Goal: Communication & Community: Participate in discussion

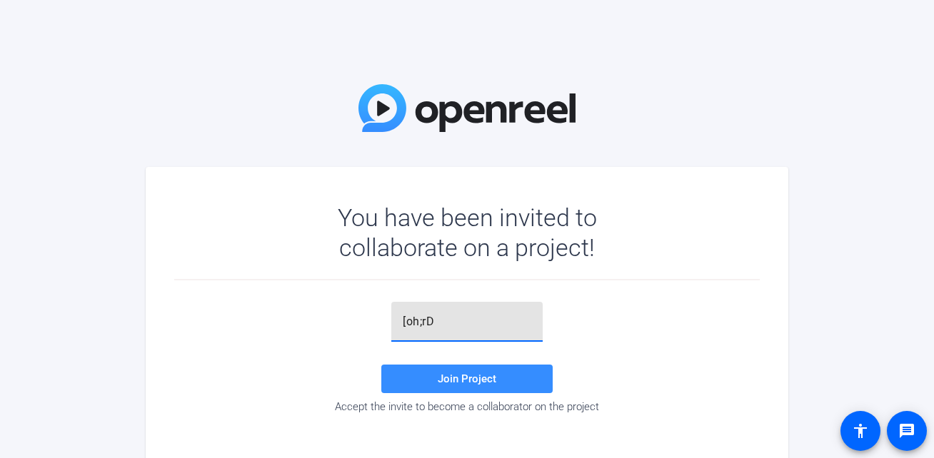
type input "[oh;rD"
click at [479, 361] on div "[oh;rD Join Project Accept the invite to become a collaborator on the project" at bounding box center [467, 357] width 586 height 111
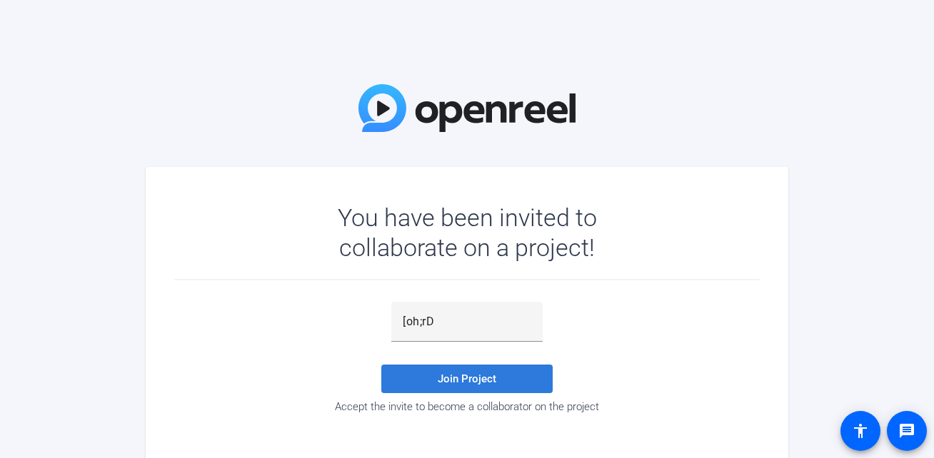
click at [477, 390] on span at bounding box center [466, 379] width 171 height 34
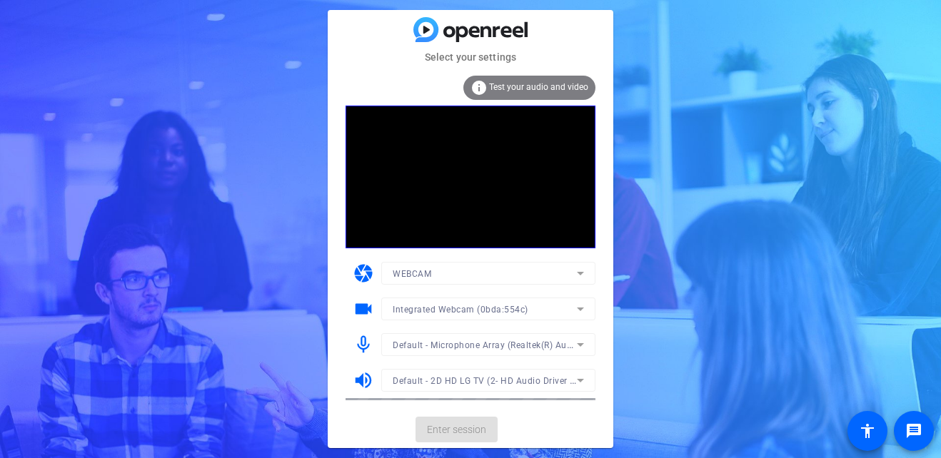
click at [576, 276] on icon at bounding box center [580, 273] width 17 height 17
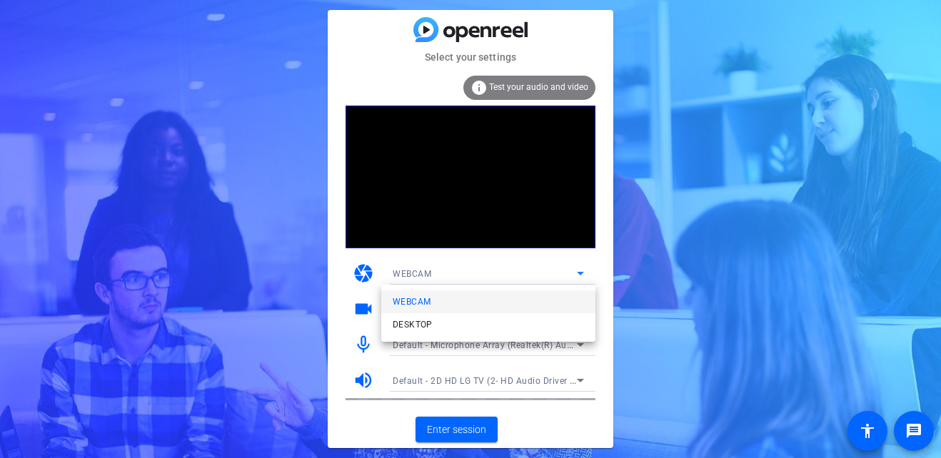
click at [686, 268] on div at bounding box center [470, 229] width 941 height 458
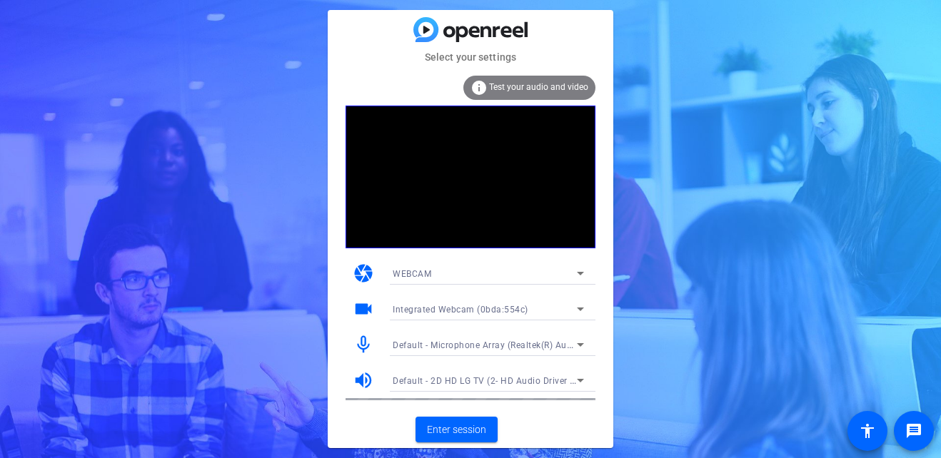
click at [568, 309] on div "Integrated Webcam (0bda:554c)" at bounding box center [485, 310] width 184 height 18
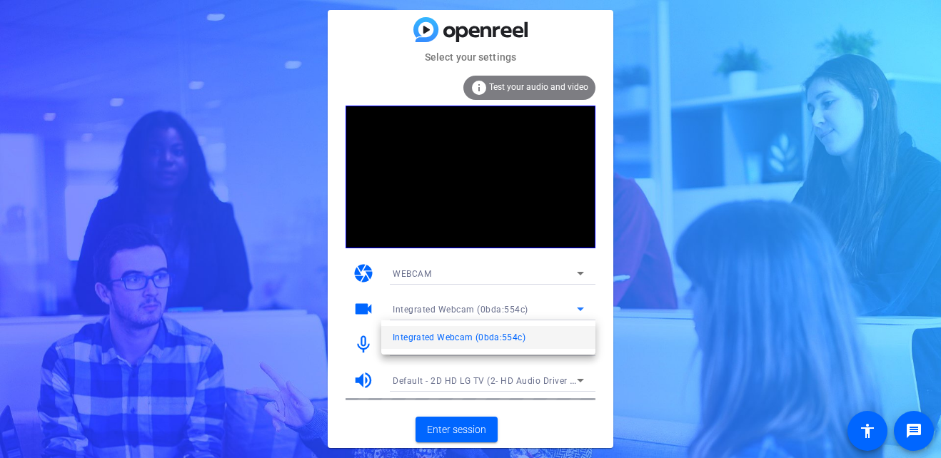
click at [568, 309] on div at bounding box center [470, 229] width 941 height 458
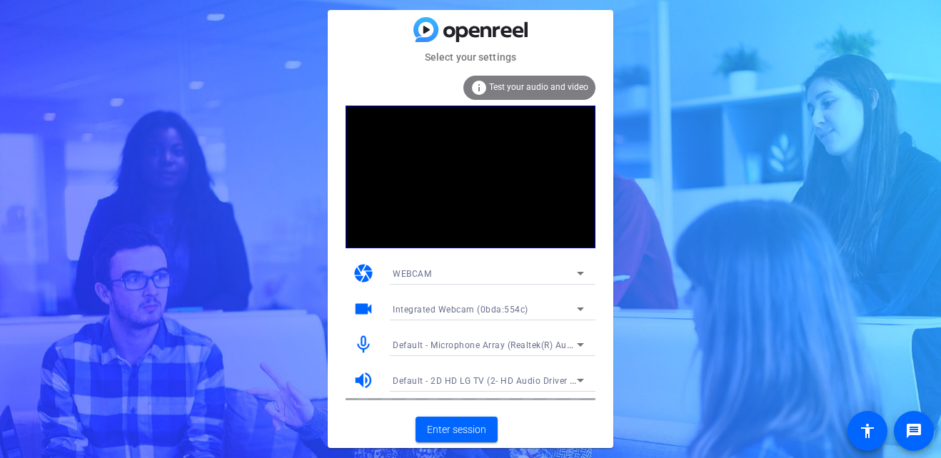
click at [541, 346] on span "Default - Microphone Array (Realtek(R) Audio)" at bounding box center [488, 344] width 191 height 11
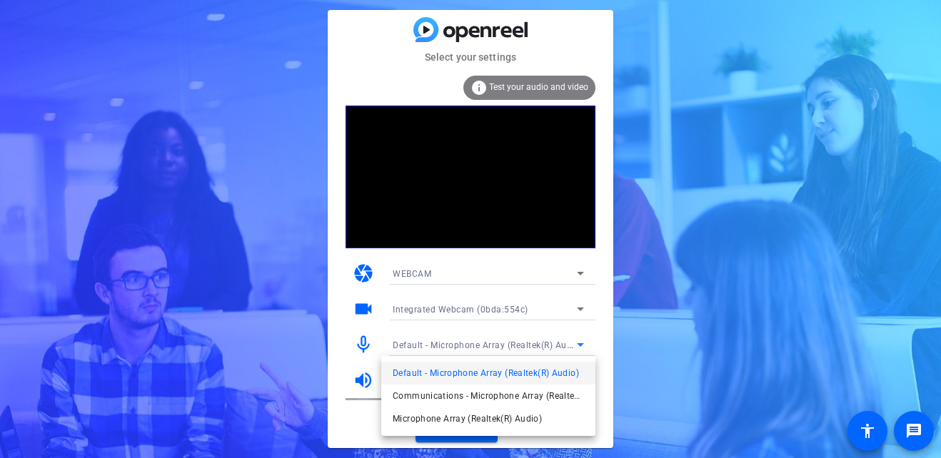
click at [541, 346] on div at bounding box center [470, 229] width 941 height 458
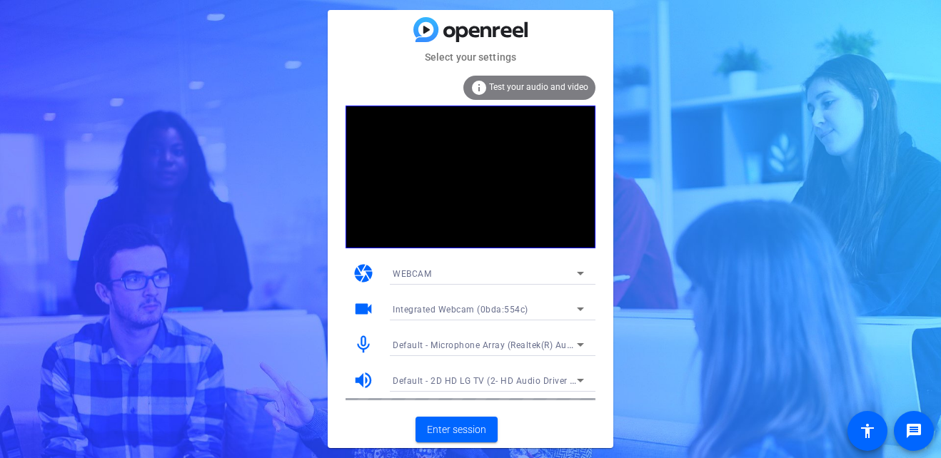
click at [528, 92] on div "info Test your audio and video" at bounding box center [529, 88] width 132 height 24
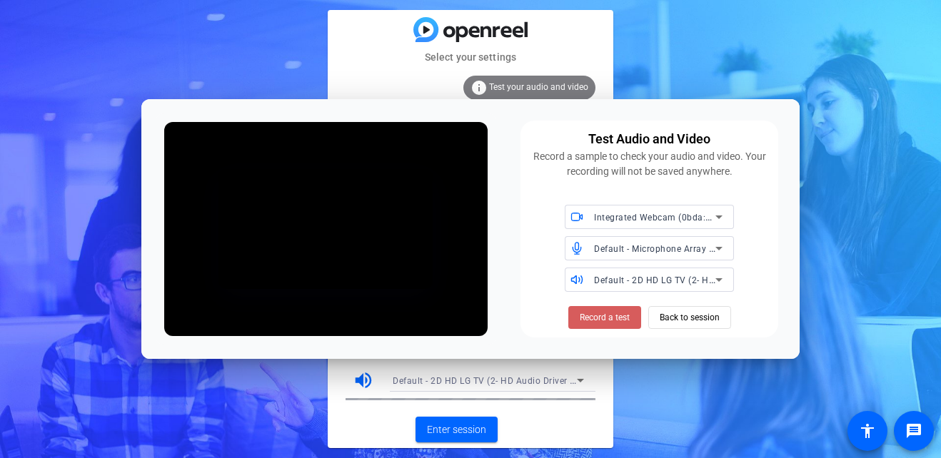
click at [592, 319] on span "Record a test" at bounding box center [605, 317] width 50 height 13
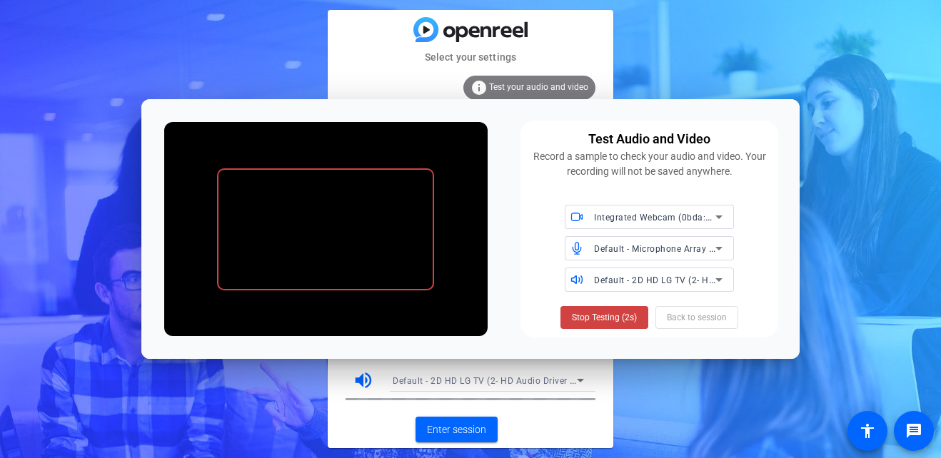
click at [592, 319] on span "Stop Testing (2s)" at bounding box center [604, 317] width 65 height 13
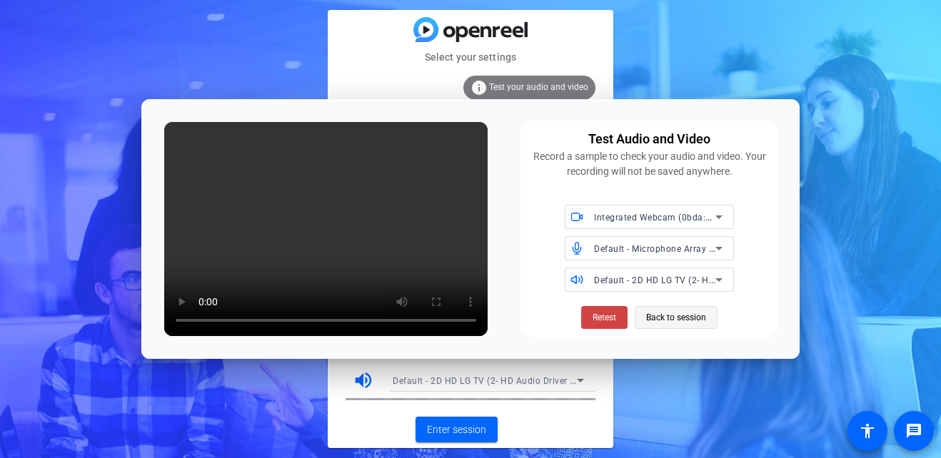
click at [685, 315] on span "Back to session" at bounding box center [676, 317] width 60 height 27
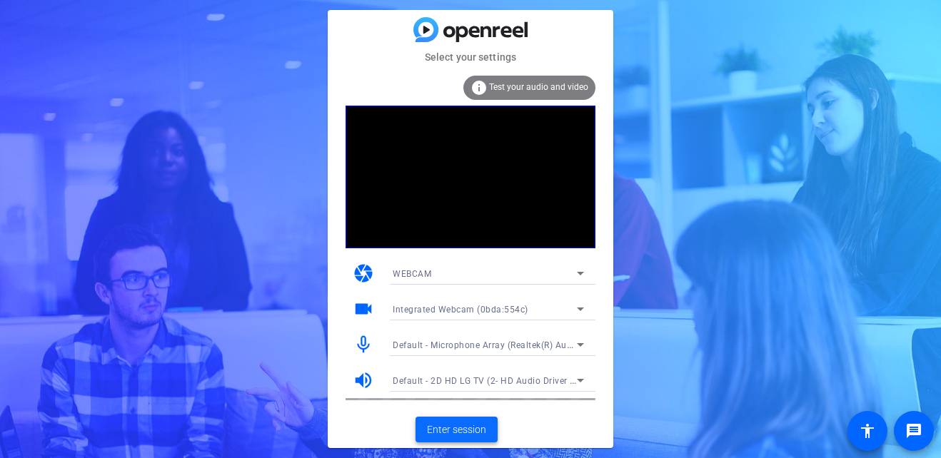
click at [460, 437] on span "Enter session" at bounding box center [456, 430] width 59 height 15
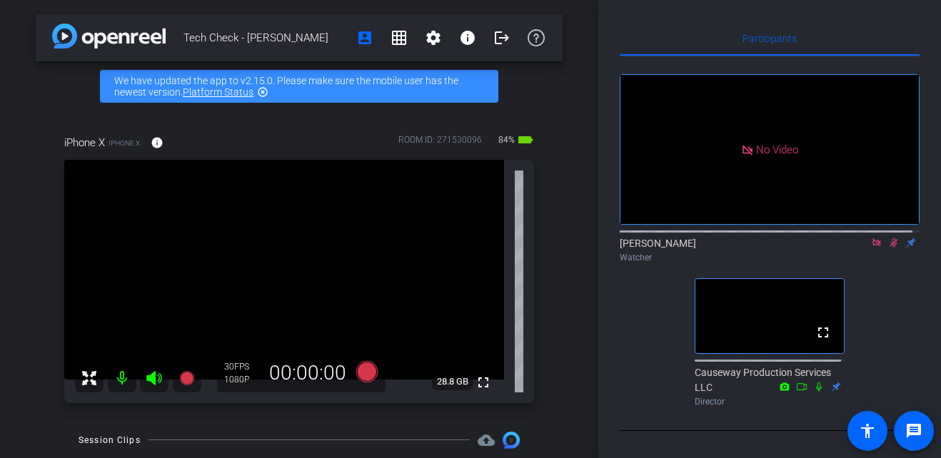
click at [114, 381] on div at bounding box center [138, 378] width 126 height 29
click at [125, 381] on div at bounding box center [138, 378] width 126 height 29
click at [114, 376] on div at bounding box center [138, 378] width 126 height 29
click at [122, 371] on div at bounding box center [138, 378] width 126 height 29
click at [890, 248] on icon at bounding box center [894, 243] width 8 height 9
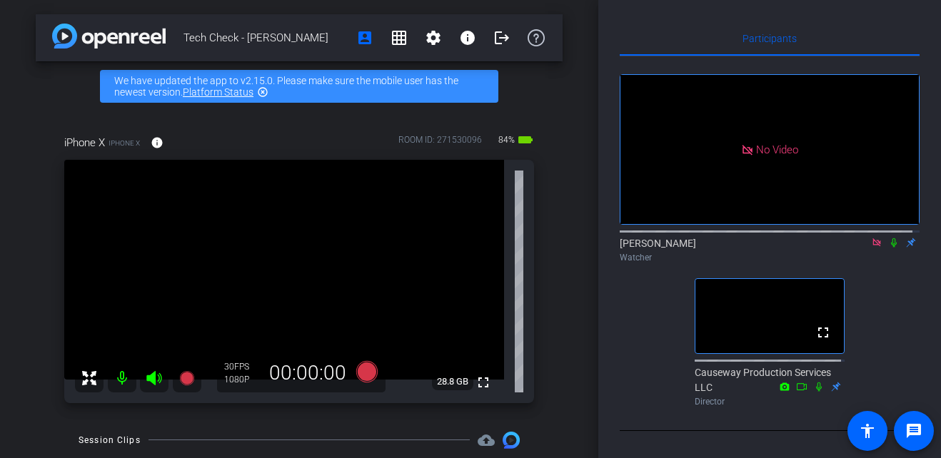
click at [891, 248] on icon at bounding box center [894, 243] width 6 height 9
click at [873, 246] on icon at bounding box center [877, 243] width 8 height 8
click at [854, 248] on icon at bounding box center [859, 243] width 11 height 10
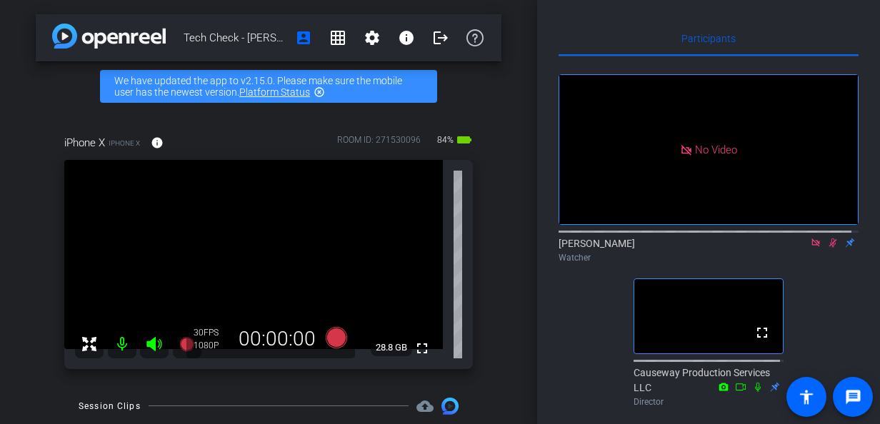
click at [827, 248] on icon at bounding box center [832, 243] width 11 height 10
click at [829, 248] on icon at bounding box center [833, 243] width 8 height 9
click at [830, 248] on icon at bounding box center [833, 243] width 6 height 9
click at [827, 248] on icon at bounding box center [832, 243] width 11 height 10
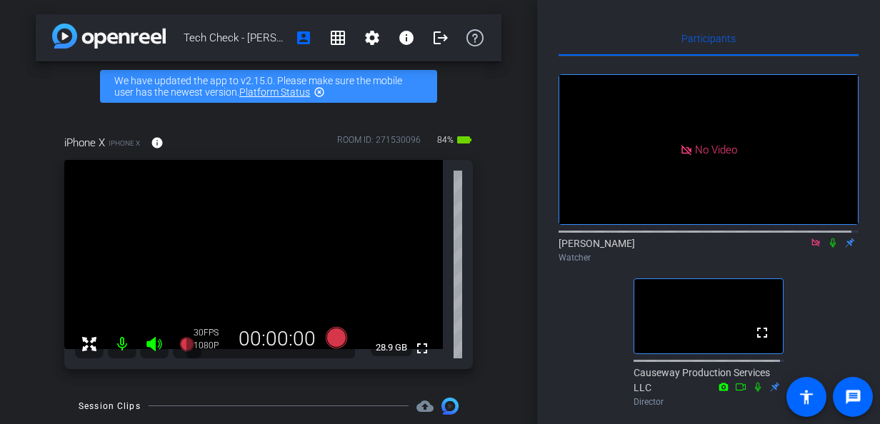
click at [830, 248] on icon at bounding box center [833, 243] width 6 height 9
click at [829, 248] on icon at bounding box center [833, 243] width 8 height 9
click at [827, 248] on icon at bounding box center [832, 243] width 11 height 10
click at [820, 236] on div at bounding box center [708, 230] width 300 height 11
click at [827, 248] on icon at bounding box center [832, 243] width 11 height 10
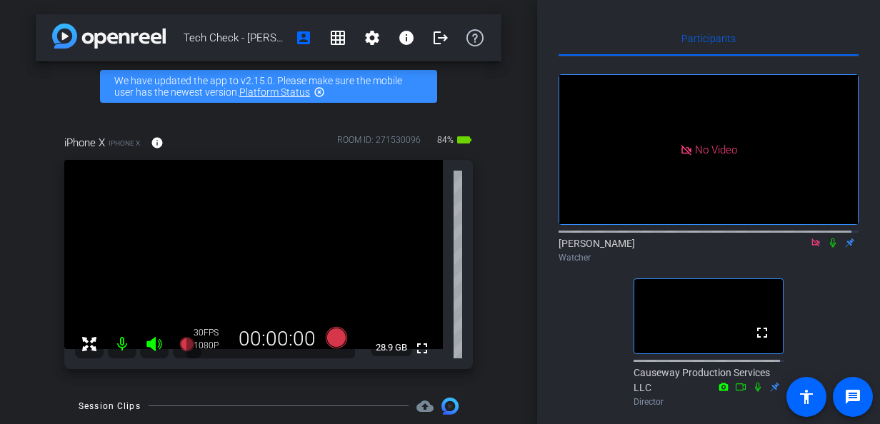
click at [828, 248] on icon at bounding box center [832, 243] width 11 height 10
click at [829, 248] on icon at bounding box center [833, 243] width 8 height 9
